Goal: Task Accomplishment & Management: Use online tool/utility

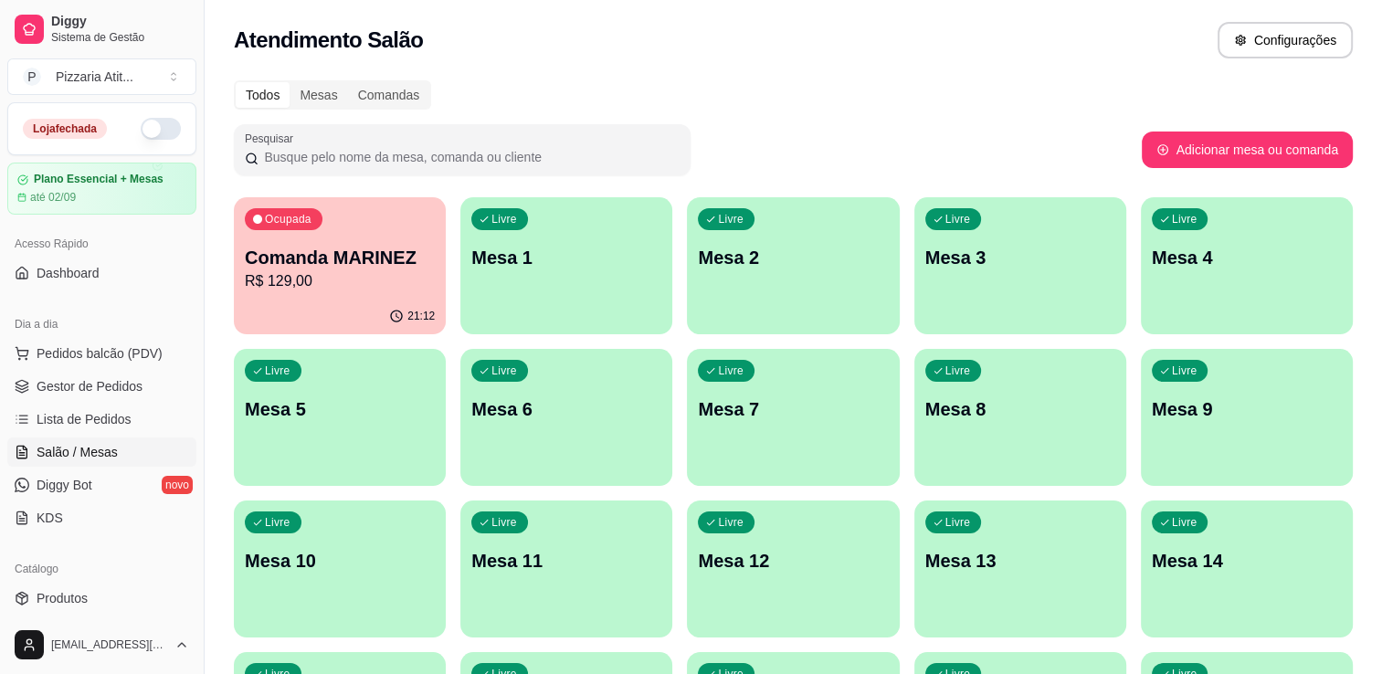
click at [141, 126] on button "button" at bounding box center [161, 129] width 40 height 22
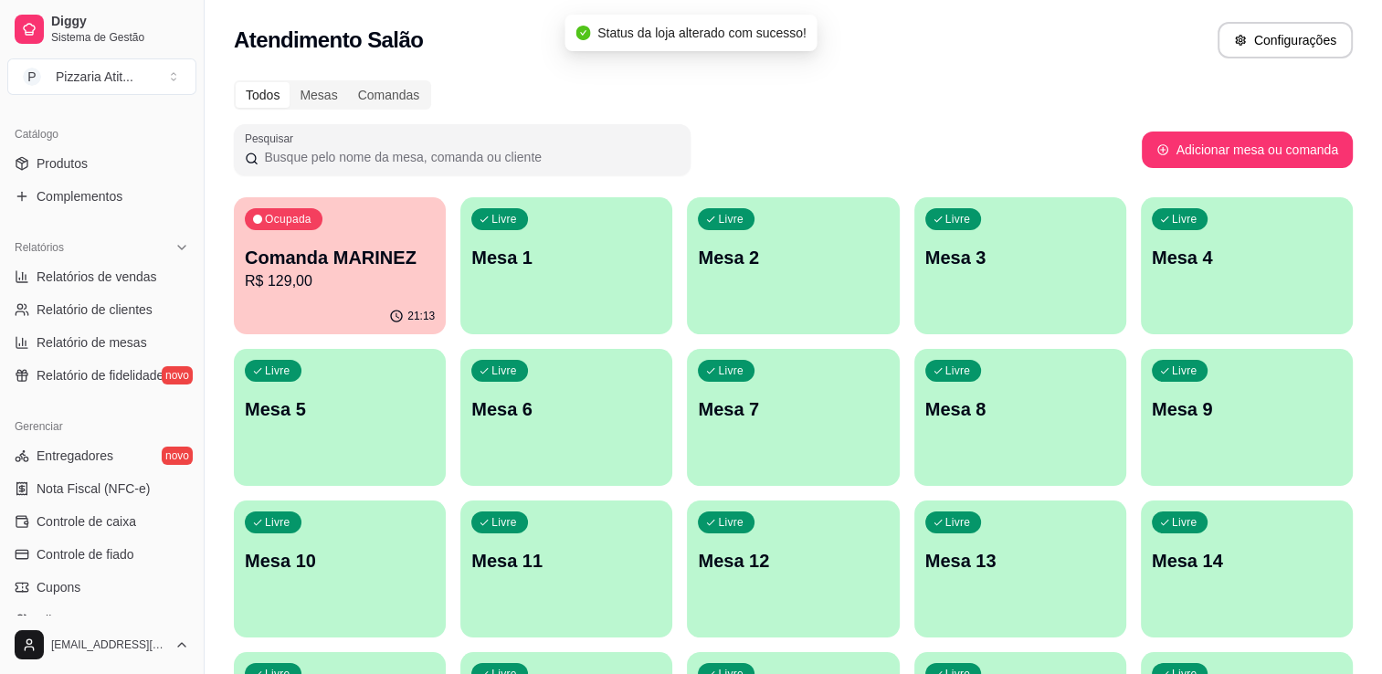
scroll to position [461, 0]
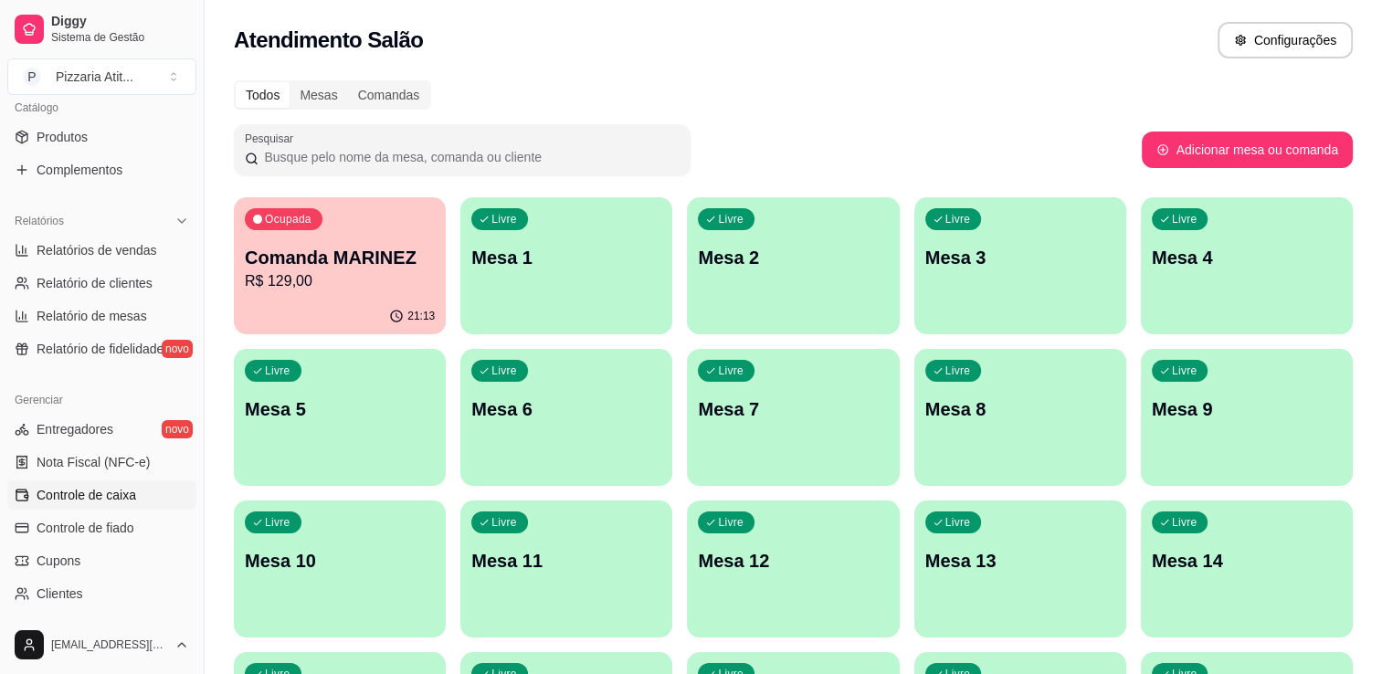
click at [102, 495] on span "Controle de caixa" at bounding box center [87, 495] width 100 height 18
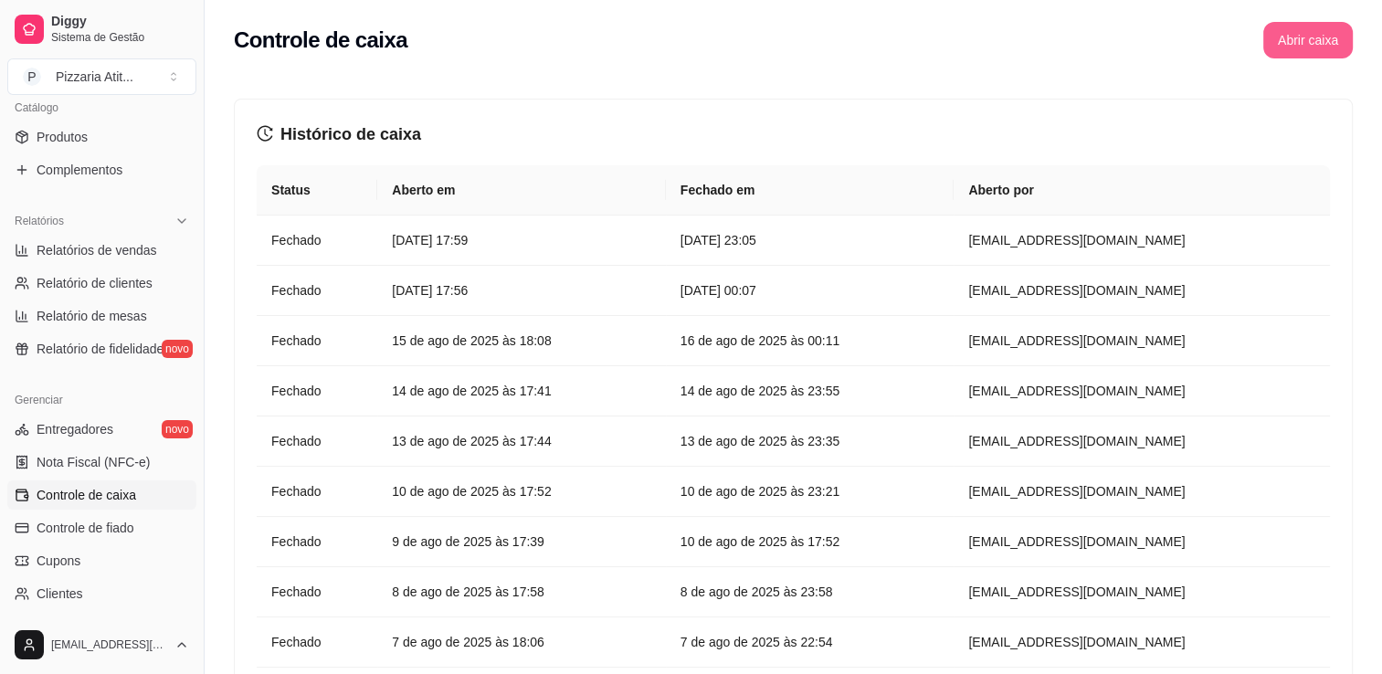
click at [1302, 43] on button "Abrir caixa" at bounding box center [1307, 40] width 89 height 37
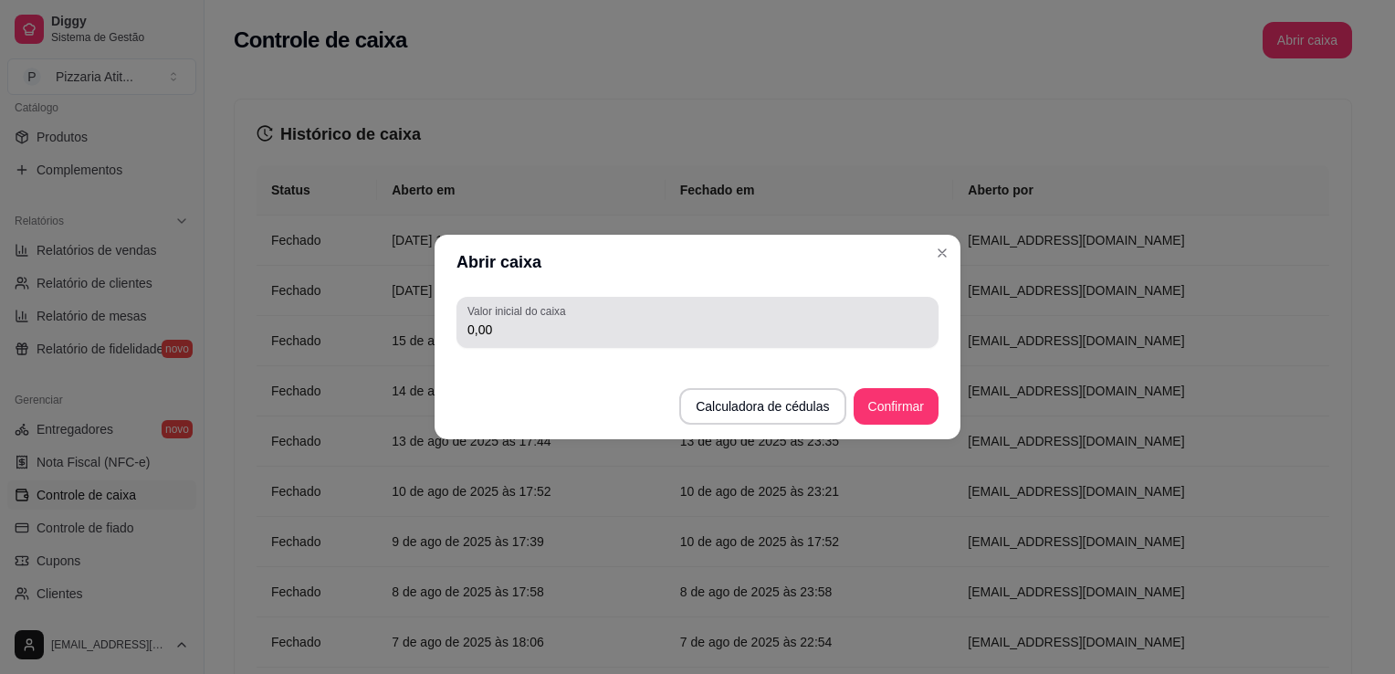
click at [780, 318] on div "0,00" at bounding box center [698, 322] width 460 height 37
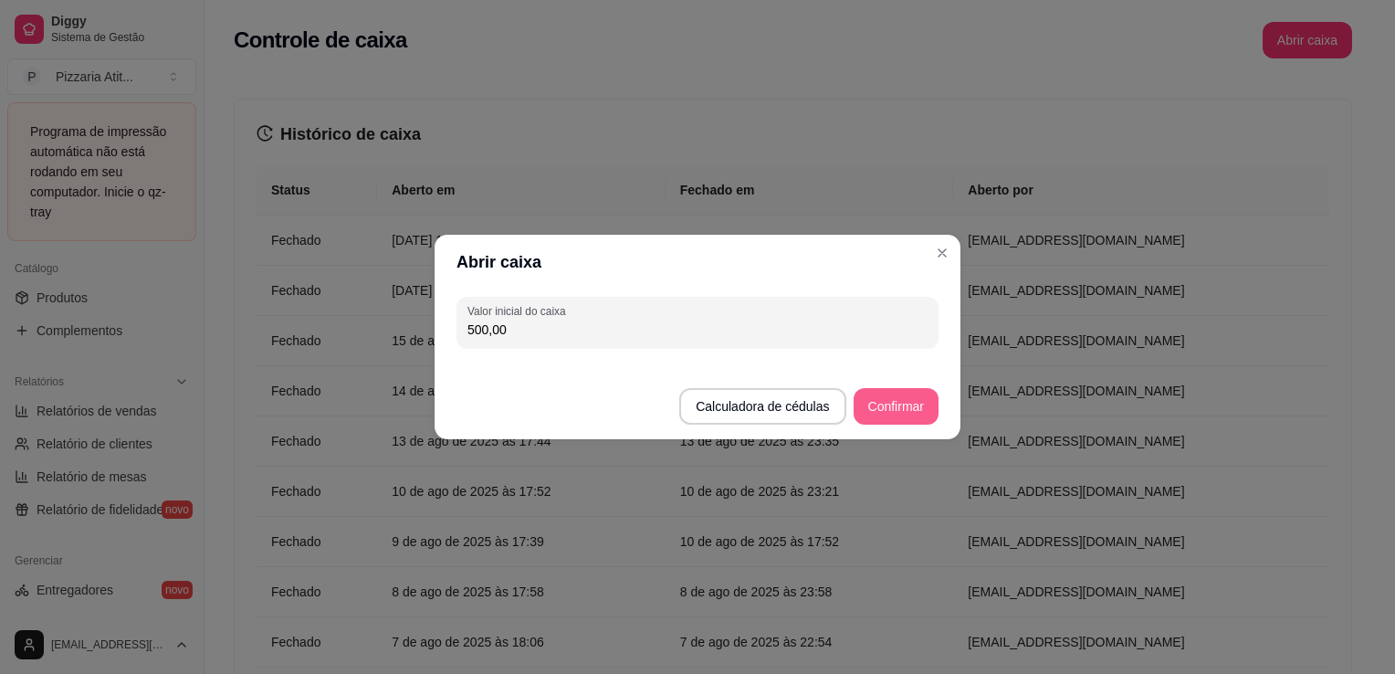
type input "500,00"
click at [880, 408] on button "Confirmar" at bounding box center [896, 407] width 83 height 36
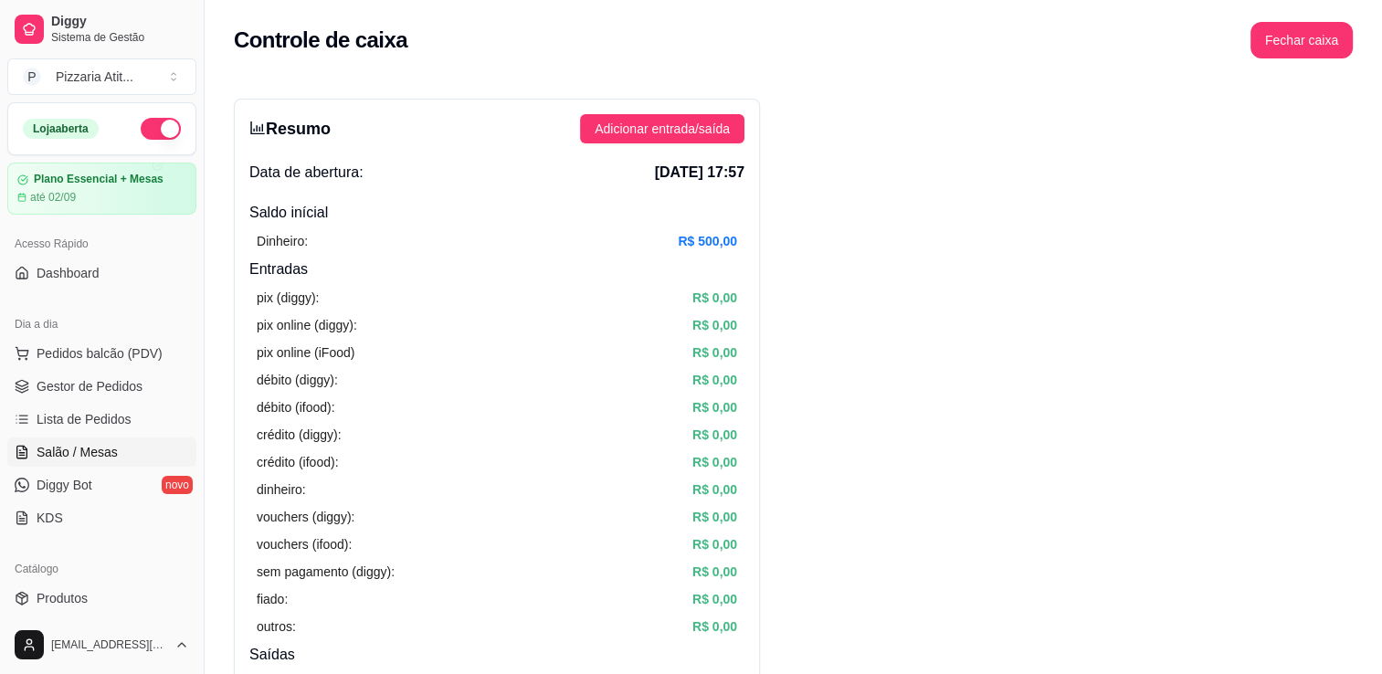
click at [102, 450] on span "Salão / Mesas" at bounding box center [77, 452] width 81 height 18
